Goal: Navigation & Orientation: Find specific page/section

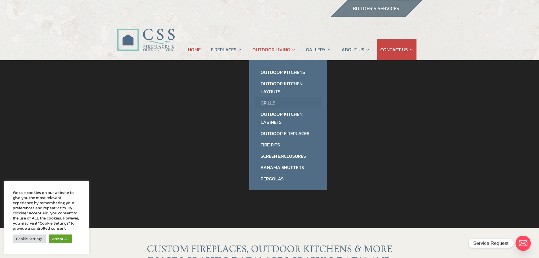
click at [268, 103] on link "Grills" at bounding box center [288, 102] width 66 height 11
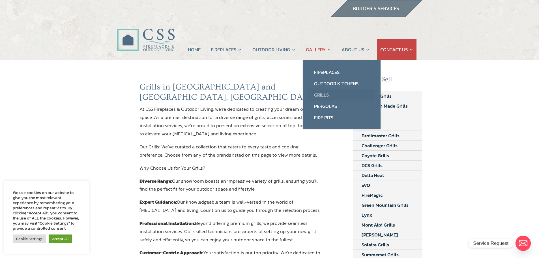
click at [322, 93] on link "Grills" at bounding box center [341, 94] width 66 height 11
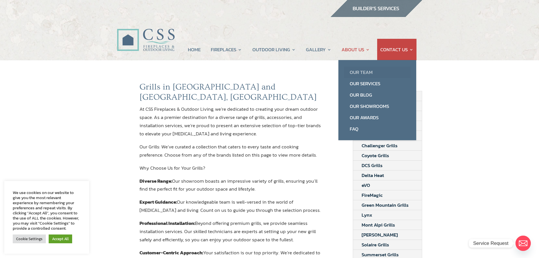
click at [357, 70] on link "Our Team" at bounding box center [377, 71] width 66 height 11
